Goal: Transaction & Acquisition: Book appointment/travel/reservation

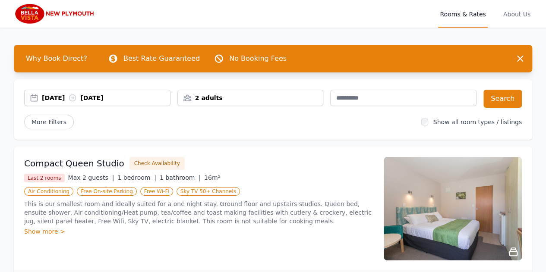
click at [54, 99] on div "[DATE] [DATE]" at bounding box center [106, 98] width 128 height 9
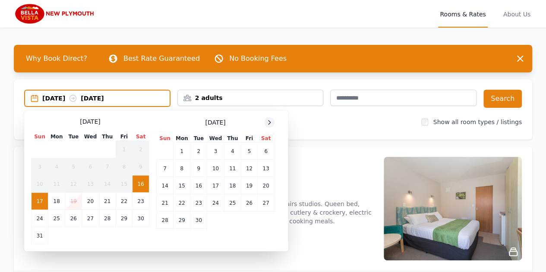
click at [270, 122] on icon at bounding box center [269, 122] width 2 height 4
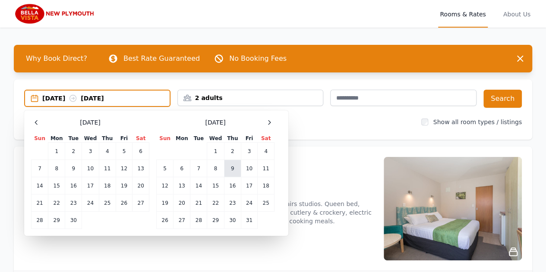
click at [230, 168] on td "9" at bounding box center [232, 168] width 17 height 17
drag, startPoint x: 231, startPoint y: 166, endPoint x: 167, endPoint y: 188, distance: 67.8
click at [167, 188] on tbody "1 2 3 4 5 6 7 8 9 10 11 12 13 14 15 16 17 18 19 20 21 22 23 24 25 26 27 28 29 3…" at bounding box center [216, 186] width 118 height 86
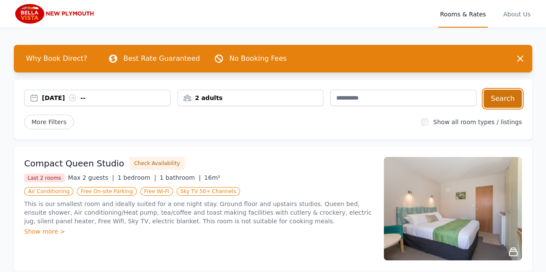
click at [503, 101] on button "Search" at bounding box center [502, 99] width 38 height 18
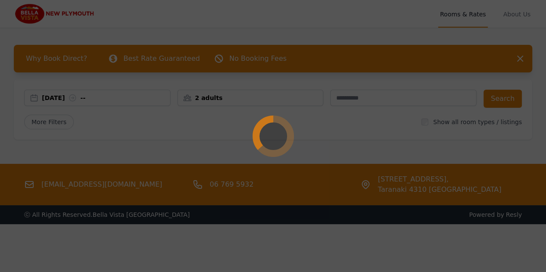
click at [100, 97] on div at bounding box center [273, 136] width 546 height 272
click at [260, 137] on circle at bounding box center [272, 136] width 47 height 47
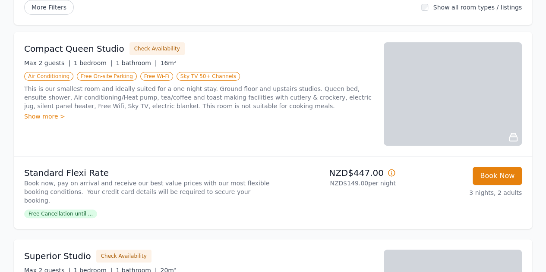
scroll to position [115, 0]
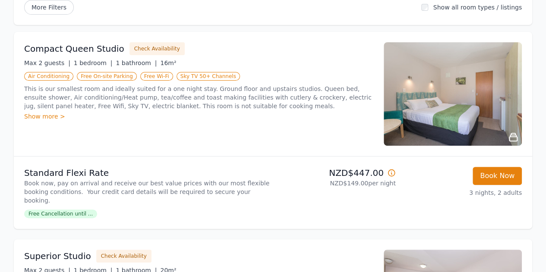
click at [46, 114] on div "Show more >" at bounding box center [198, 116] width 349 height 9
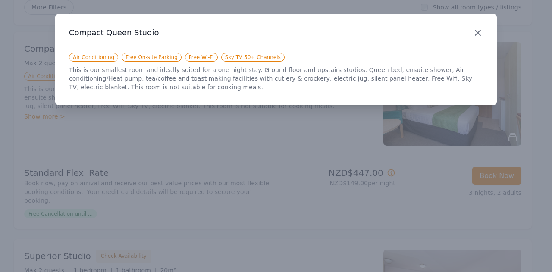
click at [478, 33] on icon "button" at bounding box center [478, 32] width 5 height 5
